Goal: Transaction & Acquisition: Purchase product/service

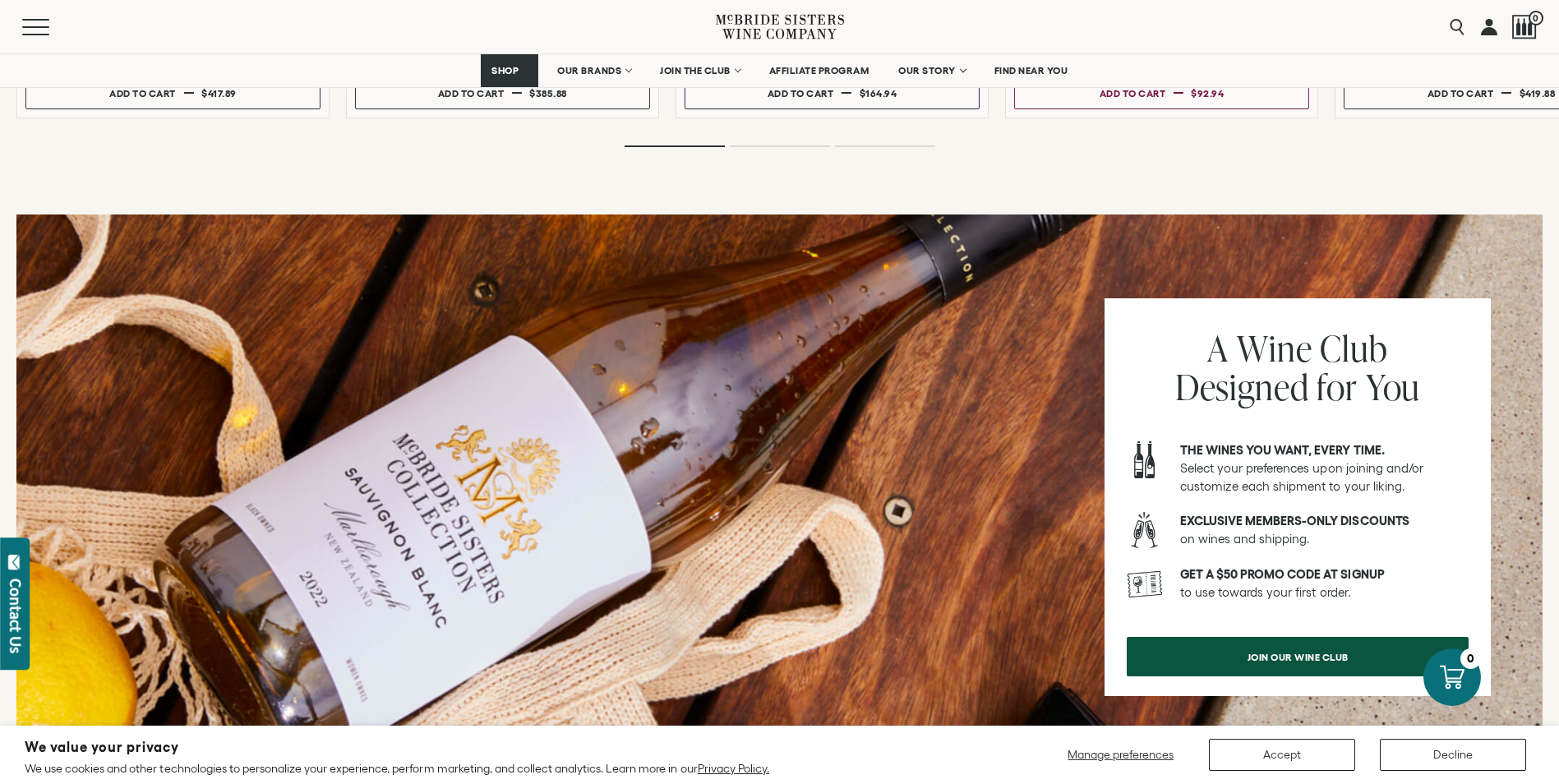
scroll to position [1890, 0]
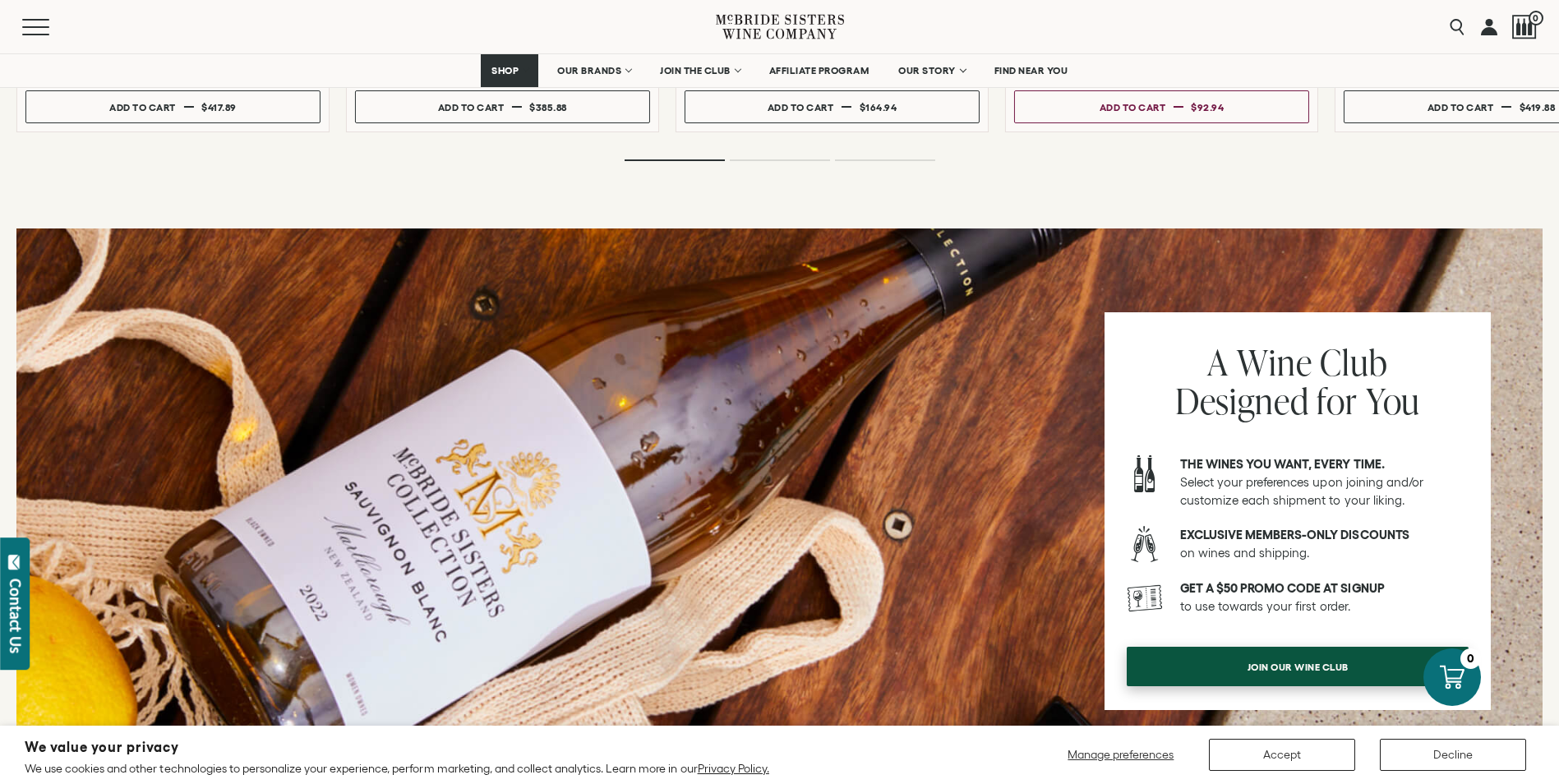
click at [1239, 657] on span "Join our wine club" at bounding box center [1297, 666] width 158 height 32
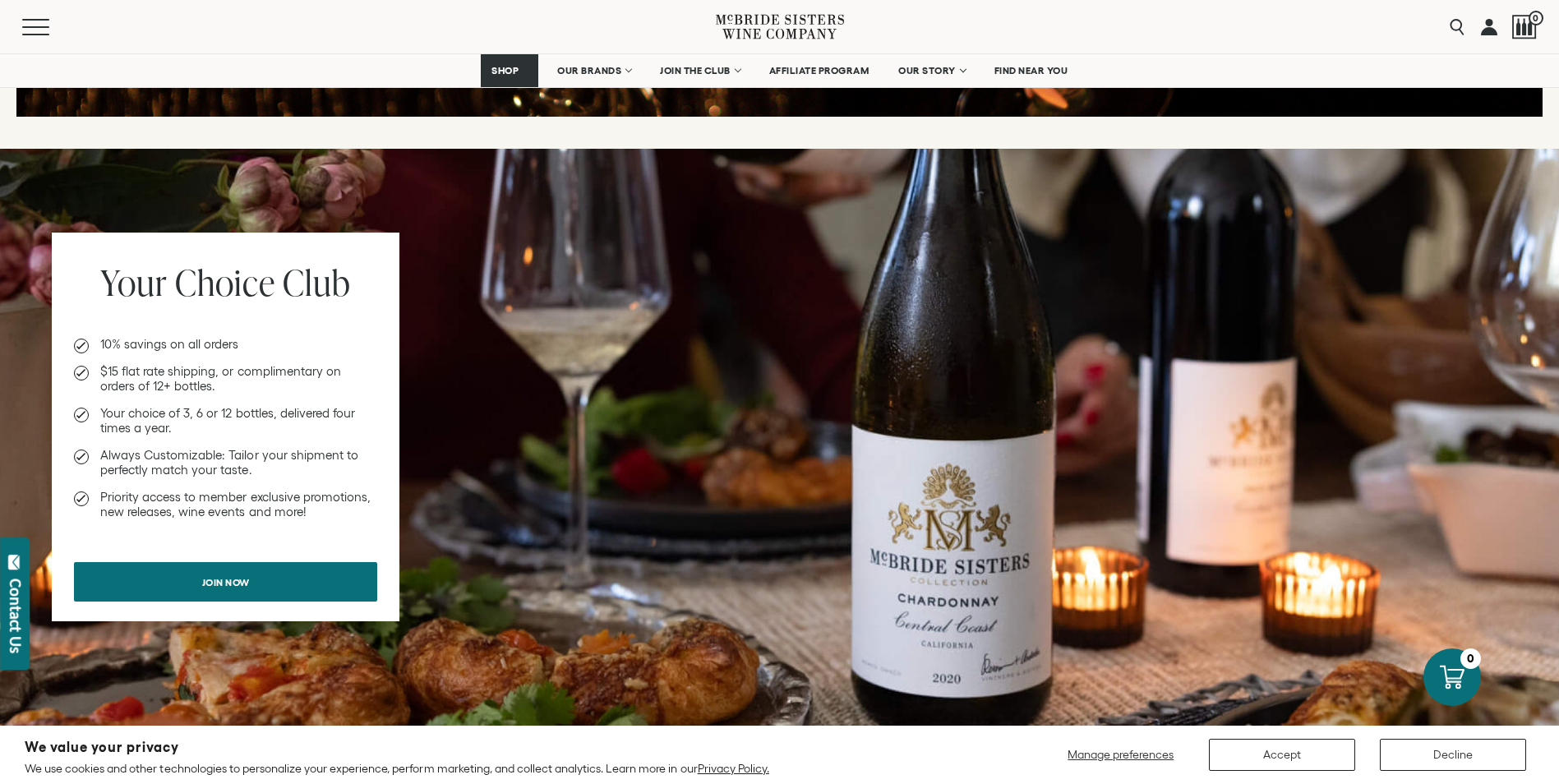
scroll to position [1232, 0]
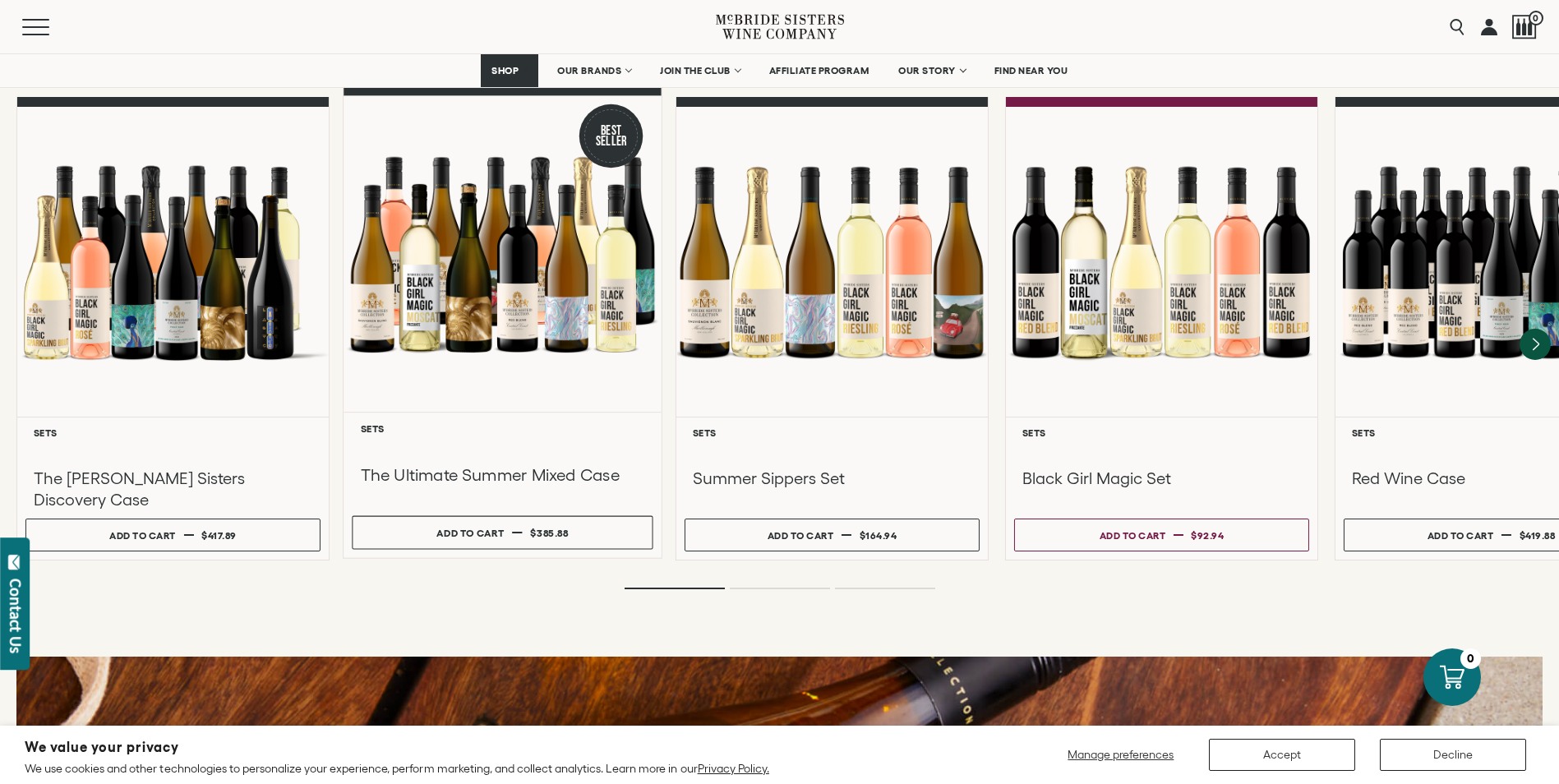
scroll to position [1479, 0]
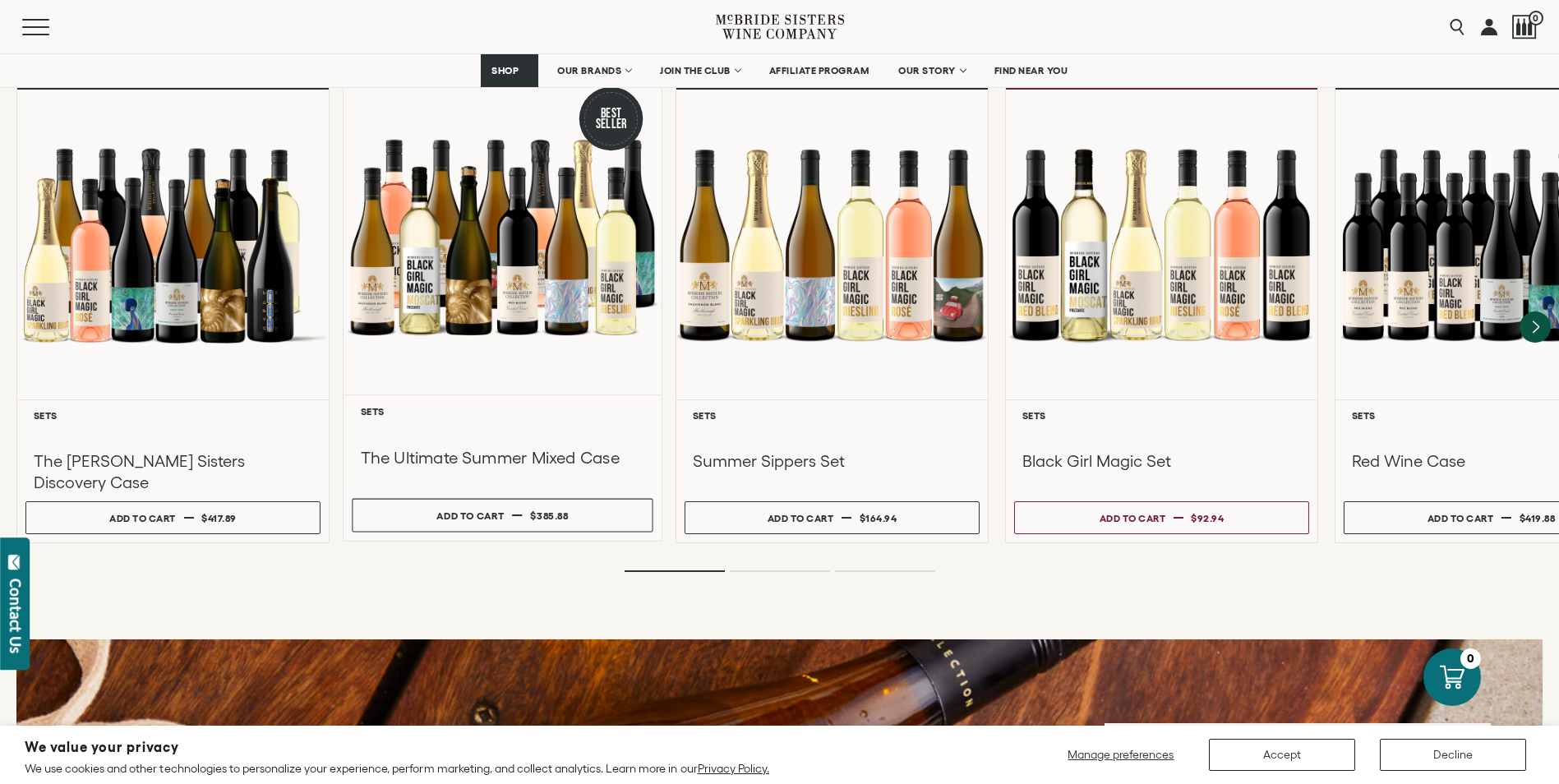
click at [522, 318] on div at bounding box center [502, 237] width 318 height 317
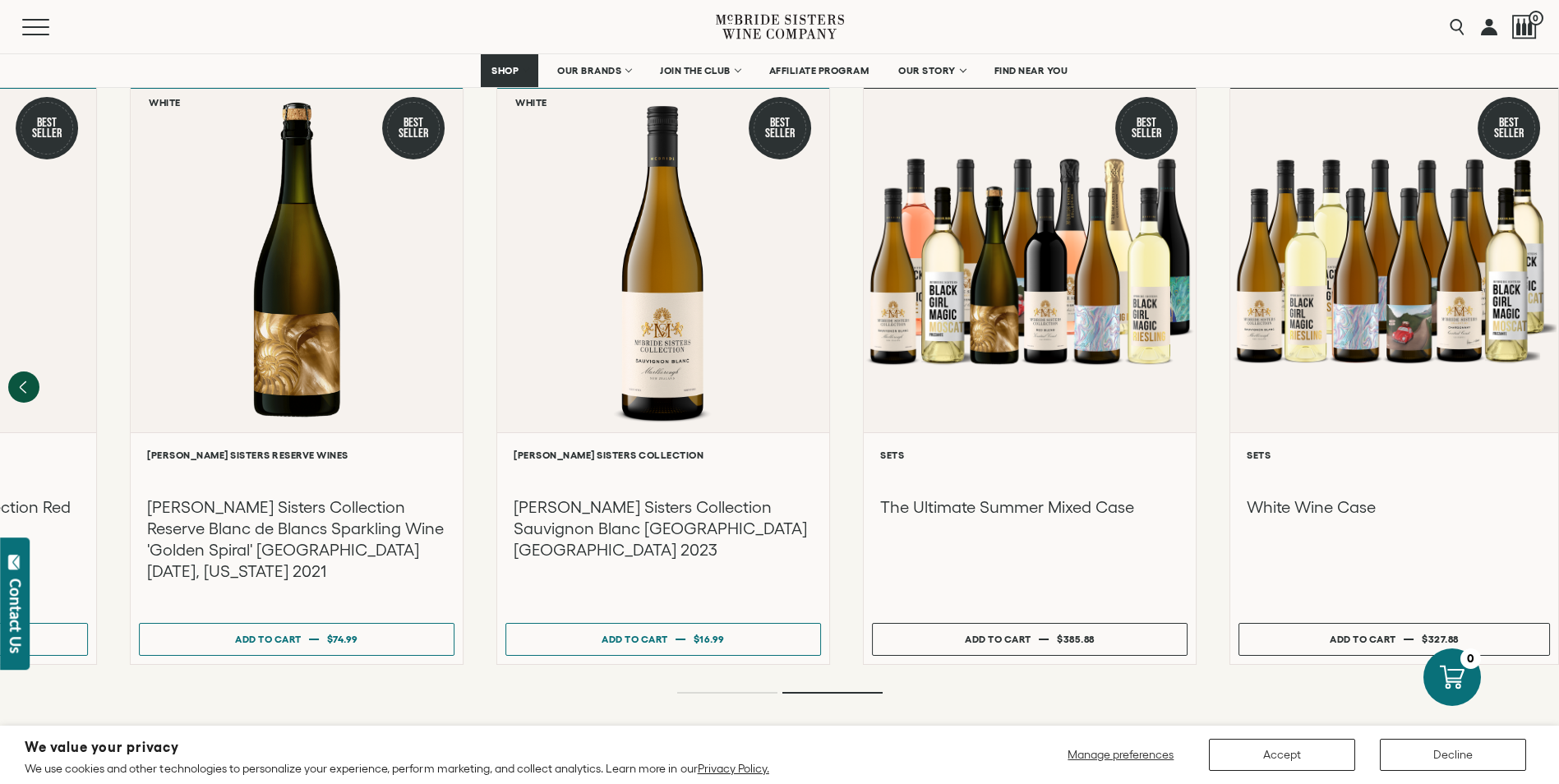
scroll to position [1808, 0]
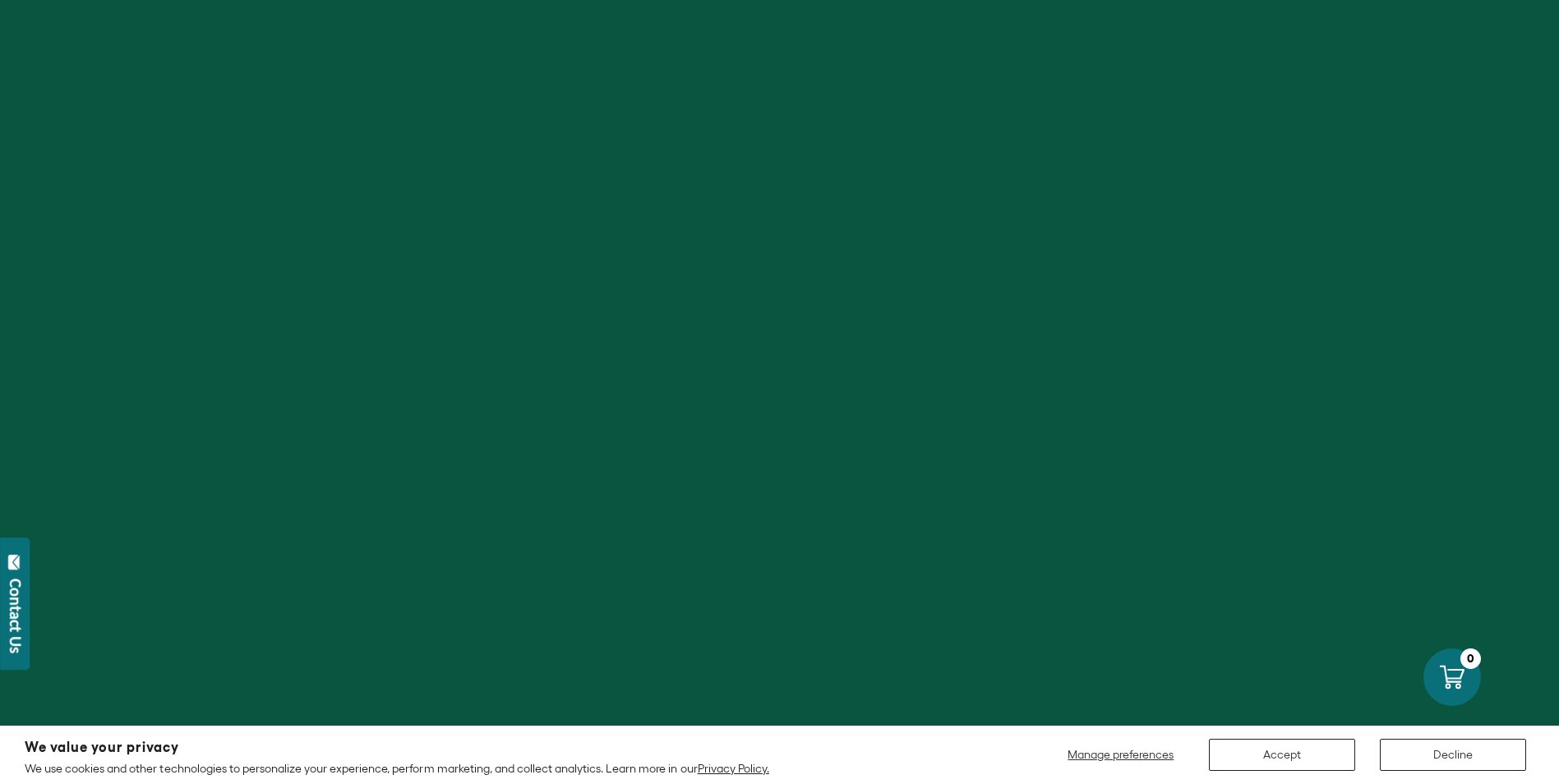
scroll to position [1479, 0]
